Goal: Task Accomplishment & Management: Use online tool/utility

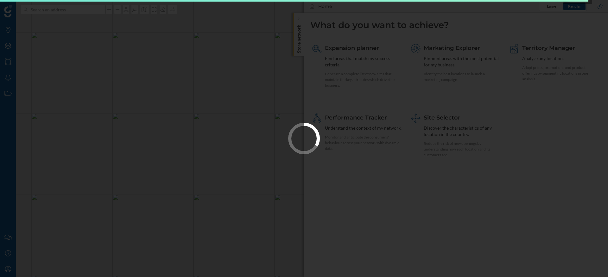
click at [349, 77] on div at bounding box center [304, 138] width 608 height 277
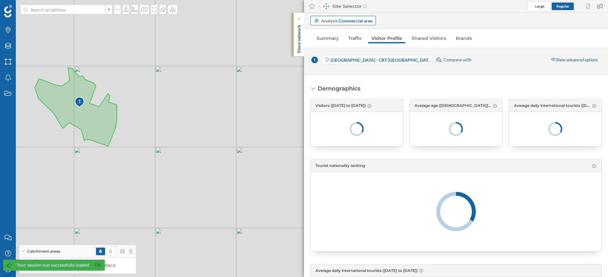
click at [342, 18] on strong "Commercial area" at bounding box center [356, 20] width 34 height 5
click at [366, 230] on icon at bounding box center [456, 212] width 291 height 40
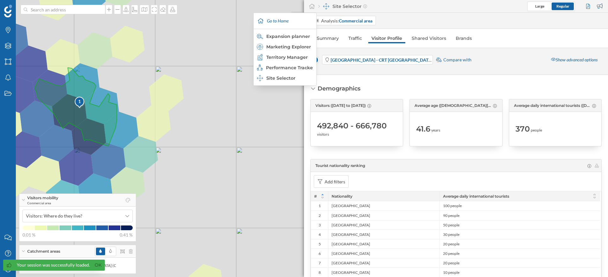
click at [306, 7] on div "Site Selector Large Regular" at bounding box center [456, 6] width 304 height 13
click at [310, 7] on icon at bounding box center [312, 6] width 6 height 6
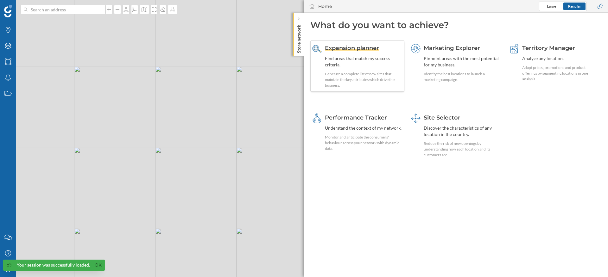
click at [345, 45] on span "Expansion planner" at bounding box center [352, 48] width 54 height 7
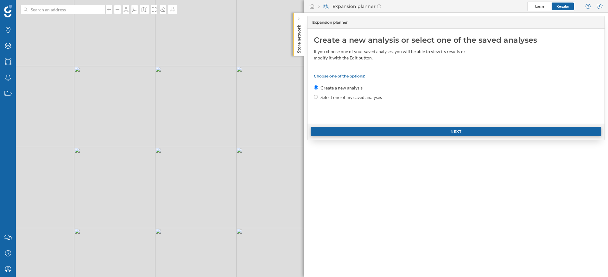
click at [392, 134] on div "Next" at bounding box center [456, 132] width 291 height 10
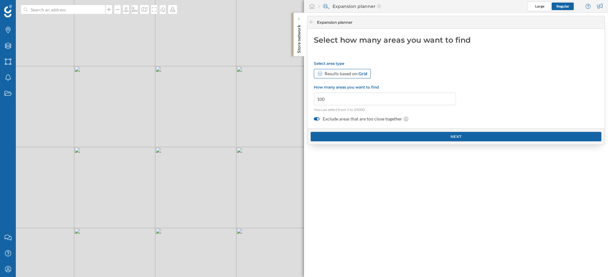
click at [361, 74] on span "Grid" at bounding box center [362, 73] width 9 height 5
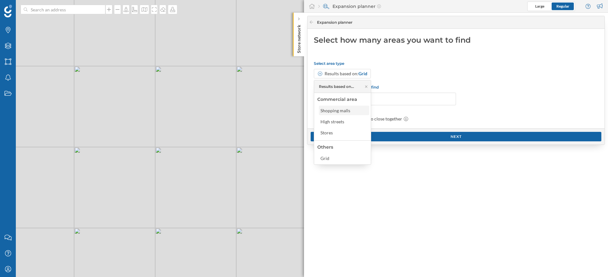
click at [345, 114] on div "Shopping malls" at bounding box center [344, 111] width 50 height 10
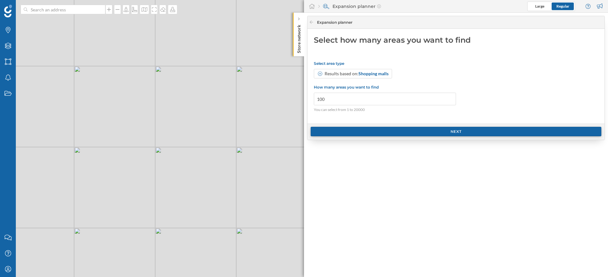
click at [352, 134] on div "Next" at bounding box center [456, 132] width 291 height 10
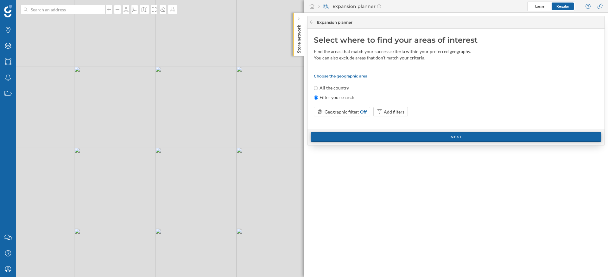
click at [352, 134] on div "Next" at bounding box center [456, 137] width 291 height 10
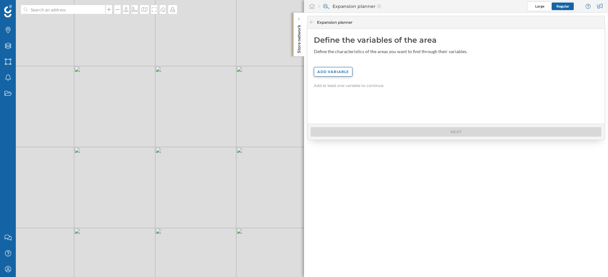
click at [335, 75] on div "Add variable" at bounding box center [333, 72] width 39 height 10
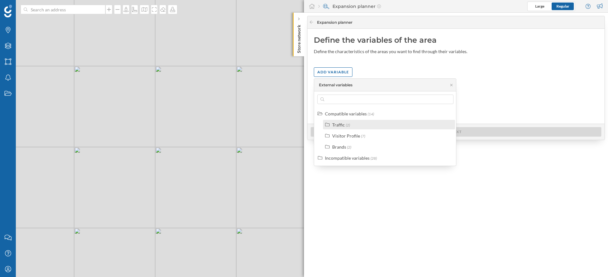
click at [352, 123] on div "Traffic (2)" at bounding box center [391, 125] width 119 height 7
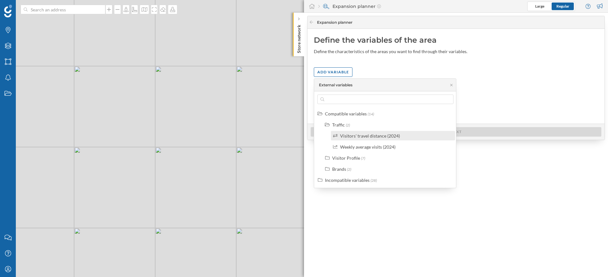
click at [354, 136] on div "Visitors' travel distance (2024)" at bounding box center [370, 135] width 60 height 5
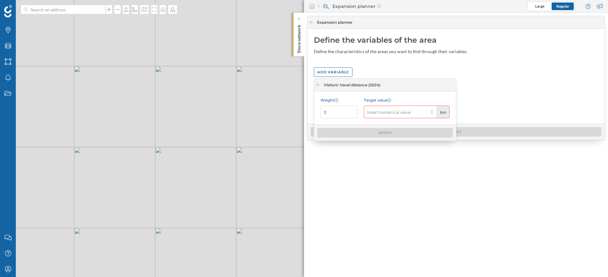
click at [372, 116] on input "Target value km" at bounding box center [396, 112] width 65 height 13
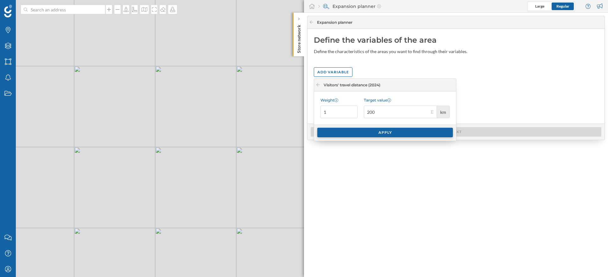
type input "200"
click at [381, 129] on div "Apply" at bounding box center [385, 133] width 136 height 10
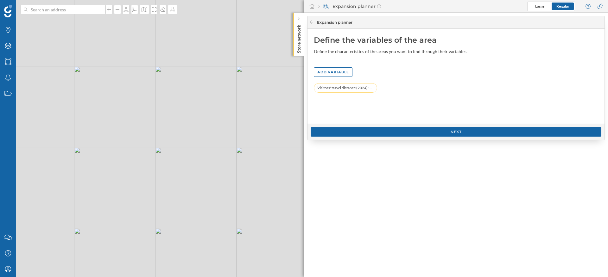
click at [381, 129] on div "Next" at bounding box center [456, 132] width 291 height 10
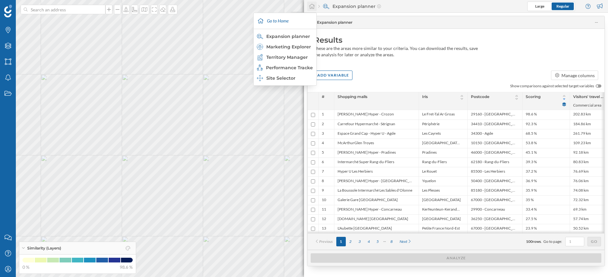
click at [315, 4] on div at bounding box center [312, 7] width 10 height 10
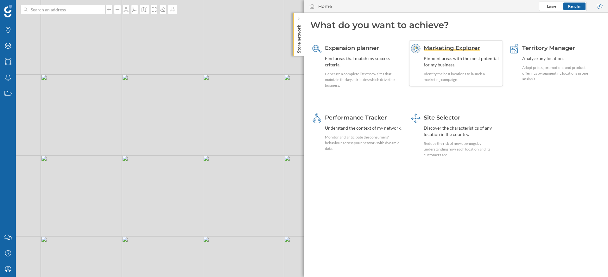
click at [474, 73] on div "Identify the best locations to launch a marketing campaign." at bounding box center [463, 76] width 78 height 11
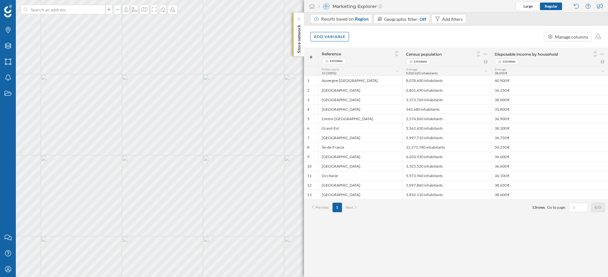
click at [354, 14] on div "Results based on: Region Geographic filter: Off Add filters" at bounding box center [456, 19] width 304 height 13
click at [356, 20] on span "Region" at bounding box center [362, 18] width 14 height 5
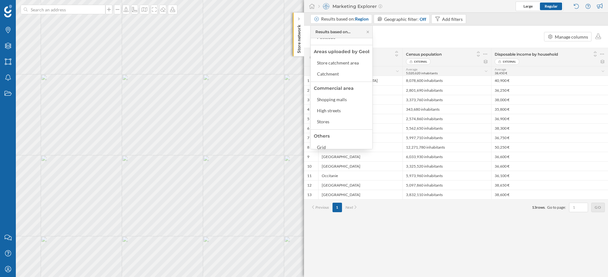
scroll to position [67, 0]
click at [385, 29] on div "Add variable Manage columns" at bounding box center [456, 37] width 304 height 22
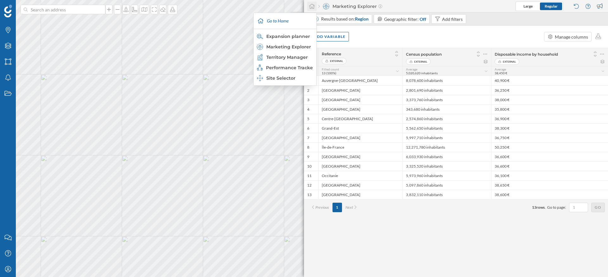
click at [312, 7] on icon at bounding box center [312, 6] width 6 height 5
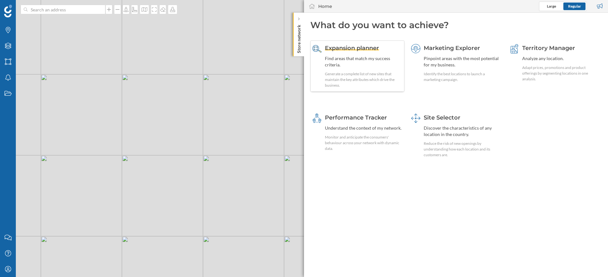
click at [362, 45] on span "Expansion planner" at bounding box center [352, 48] width 54 height 7
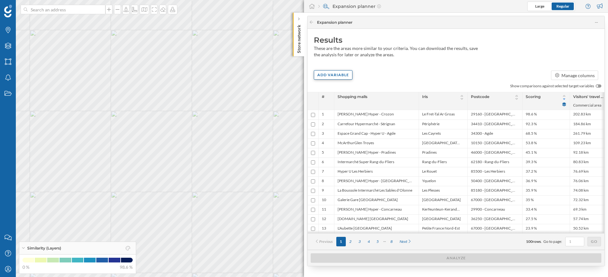
click at [334, 77] on div "Add variable" at bounding box center [333, 75] width 39 height 10
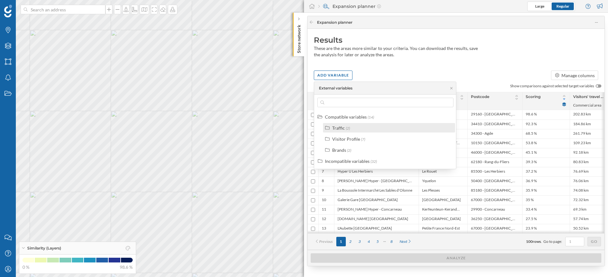
click at [342, 132] on div "Traffic (2)" at bounding box center [389, 128] width 132 height 10
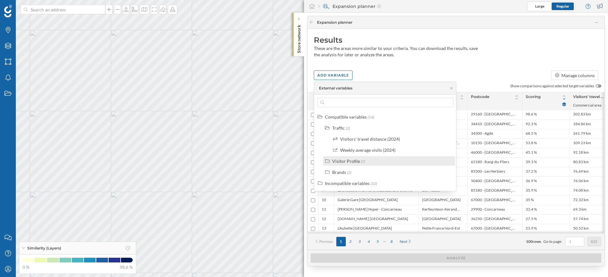
click at [347, 161] on div "Visitor Profile" at bounding box center [346, 161] width 28 height 5
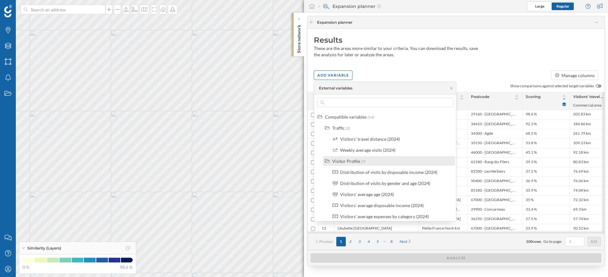
scroll to position [48, 0]
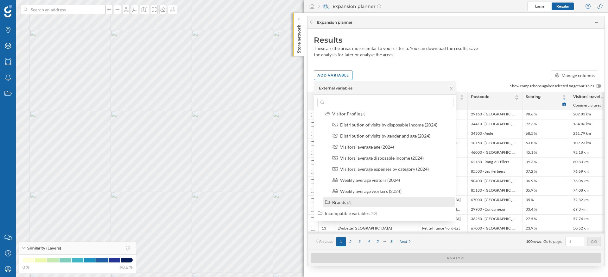
click at [336, 202] on div "Brands" at bounding box center [339, 202] width 14 height 5
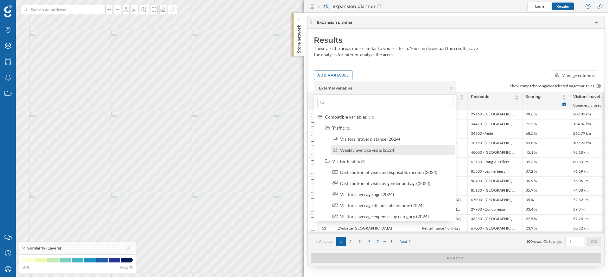
click at [376, 153] on div "Weekly average visits (2024)" at bounding box center [367, 150] width 55 height 5
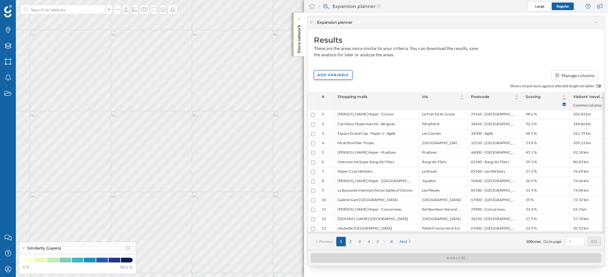
click at [334, 76] on div "Add variable" at bounding box center [333, 75] width 39 height 10
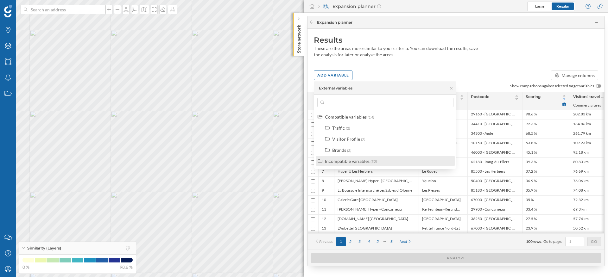
click at [357, 161] on div "Incompatible variables" at bounding box center [347, 161] width 45 height 5
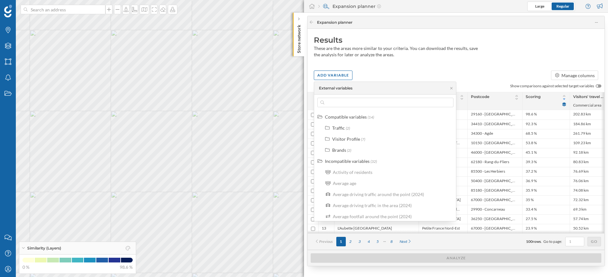
click at [392, 54] on div "These are the areas more similar to your criteria. You can download the results…" at bounding box center [396, 51] width 165 height 13
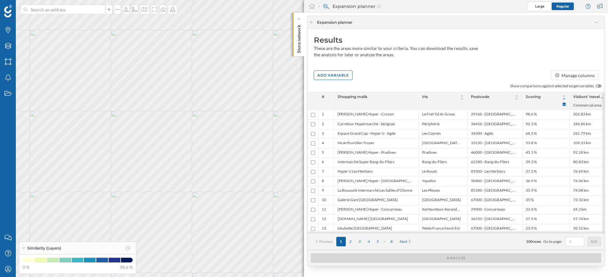
click at [375, 60] on div "Results These are the areas more similar to your criteria. You can download the…" at bounding box center [456, 48] width 297 height 39
click at [13, 46] on div "Layers" at bounding box center [8, 46] width 16 height 16
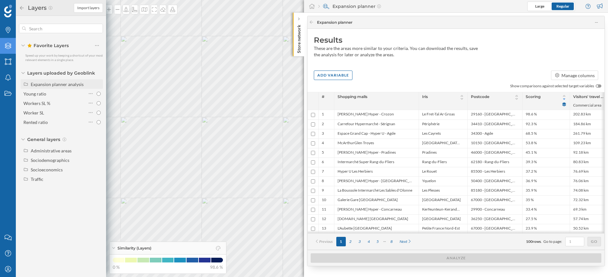
click at [48, 85] on div "Expansion planner analysis" at bounding box center [57, 84] width 53 height 5
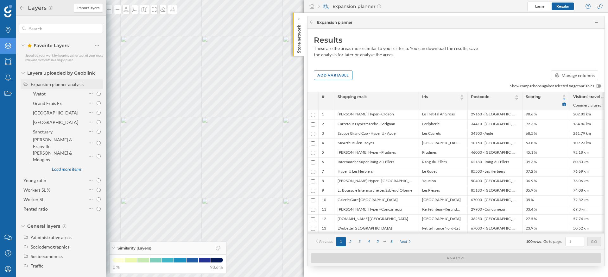
click at [48, 85] on div "Expansion planner analysis" at bounding box center [57, 84] width 53 height 5
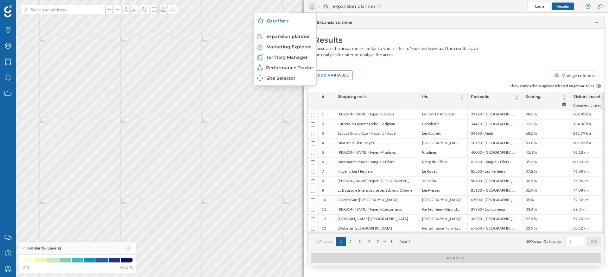
click at [312, 7] on icon at bounding box center [312, 6] width 6 height 6
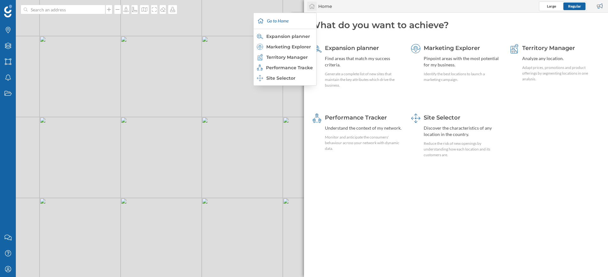
click at [314, 7] on icon at bounding box center [312, 6] width 6 height 5
click at [289, 49] on div "Marketing Explorer" at bounding box center [285, 47] width 56 height 6
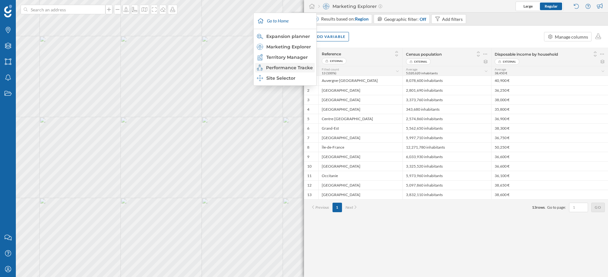
click at [281, 67] on div "Performance Tracker" at bounding box center [285, 68] width 56 height 6
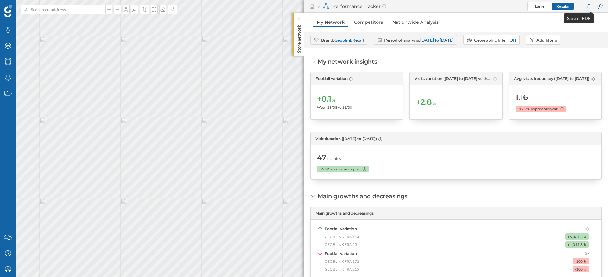
click at [587, 7] on div at bounding box center [589, 7] width 9 height 10
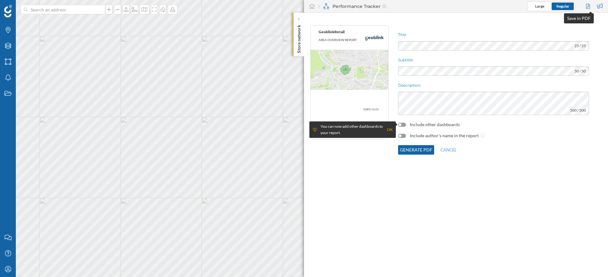
click at [587, 7] on div at bounding box center [589, 7] width 9 height 10
click at [450, 150] on button "Cancel" at bounding box center [448, 150] width 29 height 10
